Goal: Use online tool/utility: Utilize a website feature to perform a specific function

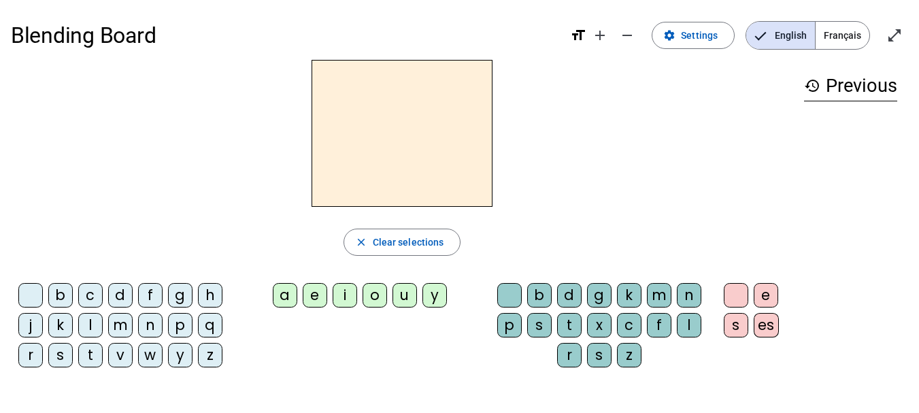
click at [126, 320] on div "m" at bounding box center [120, 325] width 24 height 24
click at [288, 292] on div "a" at bounding box center [285, 295] width 24 height 24
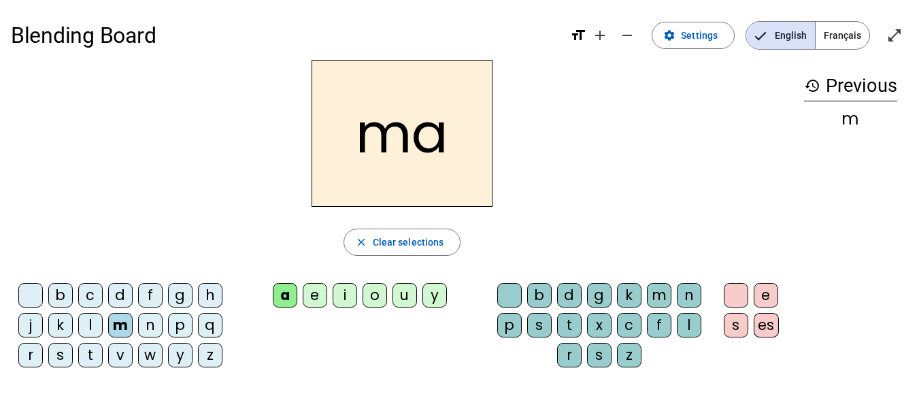
click at [88, 354] on div "t" at bounding box center [90, 355] width 24 height 24
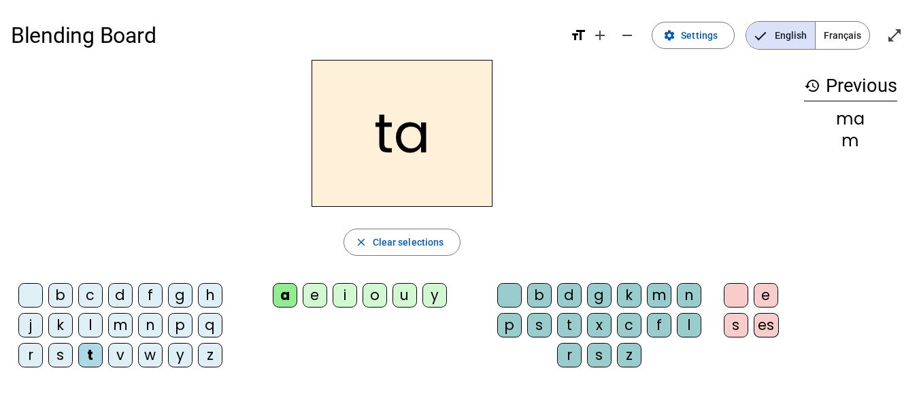
click at [80, 324] on div "l" at bounding box center [90, 325] width 24 height 24
click at [506, 22] on h1 "Blending Board" at bounding box center [285, 36] width 548 height 44
